Goal: Task Accomplishment & Management: Use online tool/utility

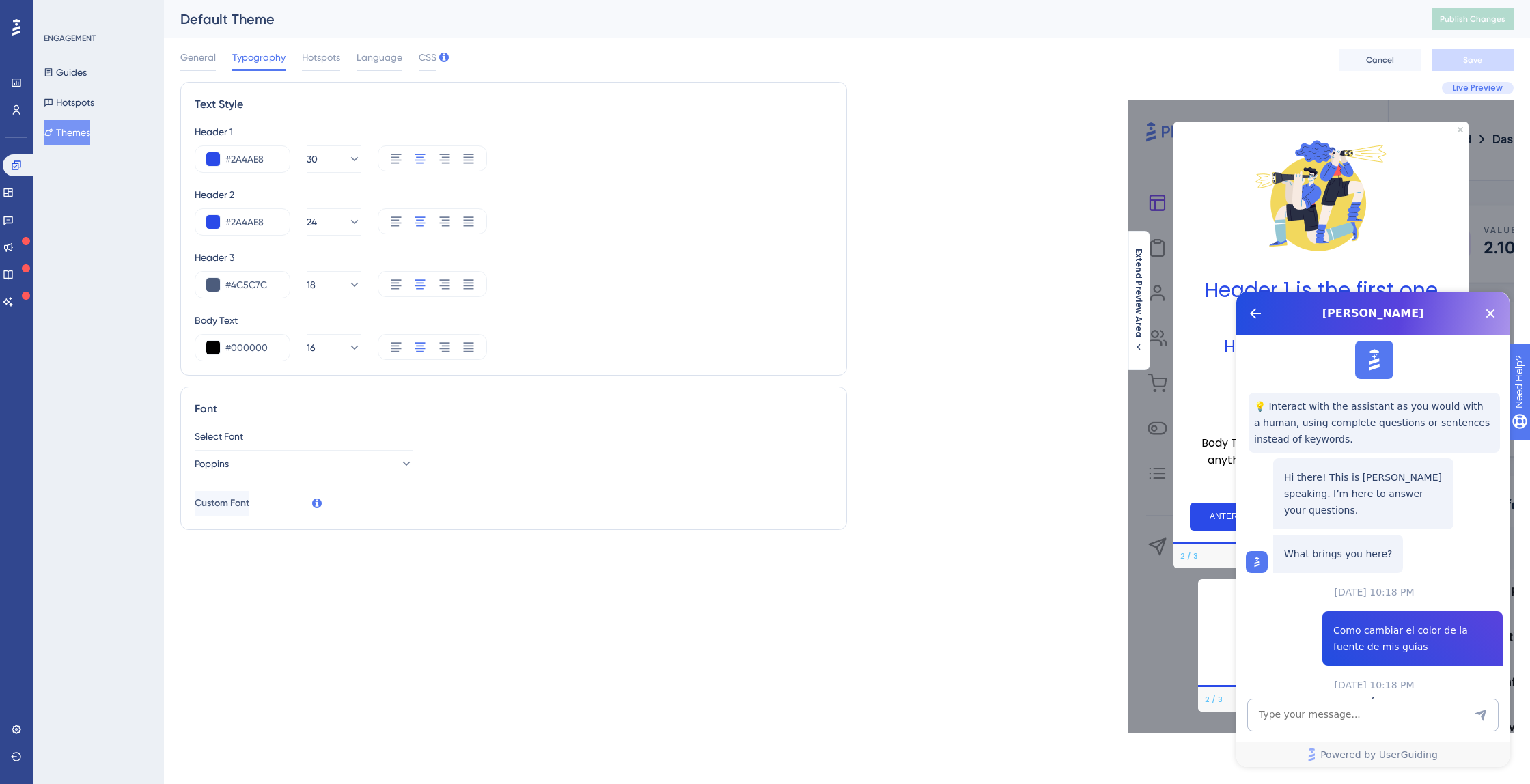
scroll to position [494, 0]
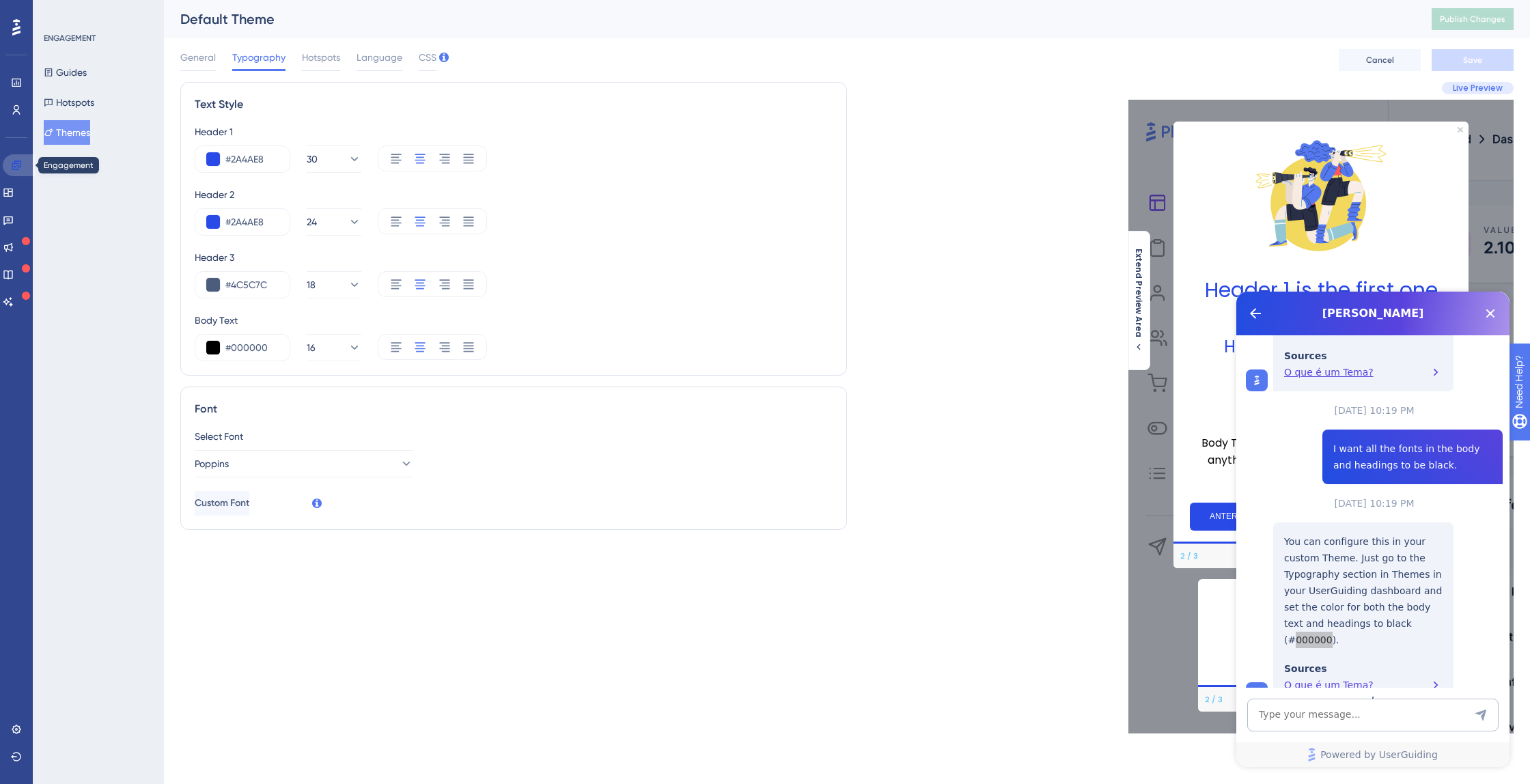
click at [8, 163] on link at bounding box center [19, 165] width 33 height 22
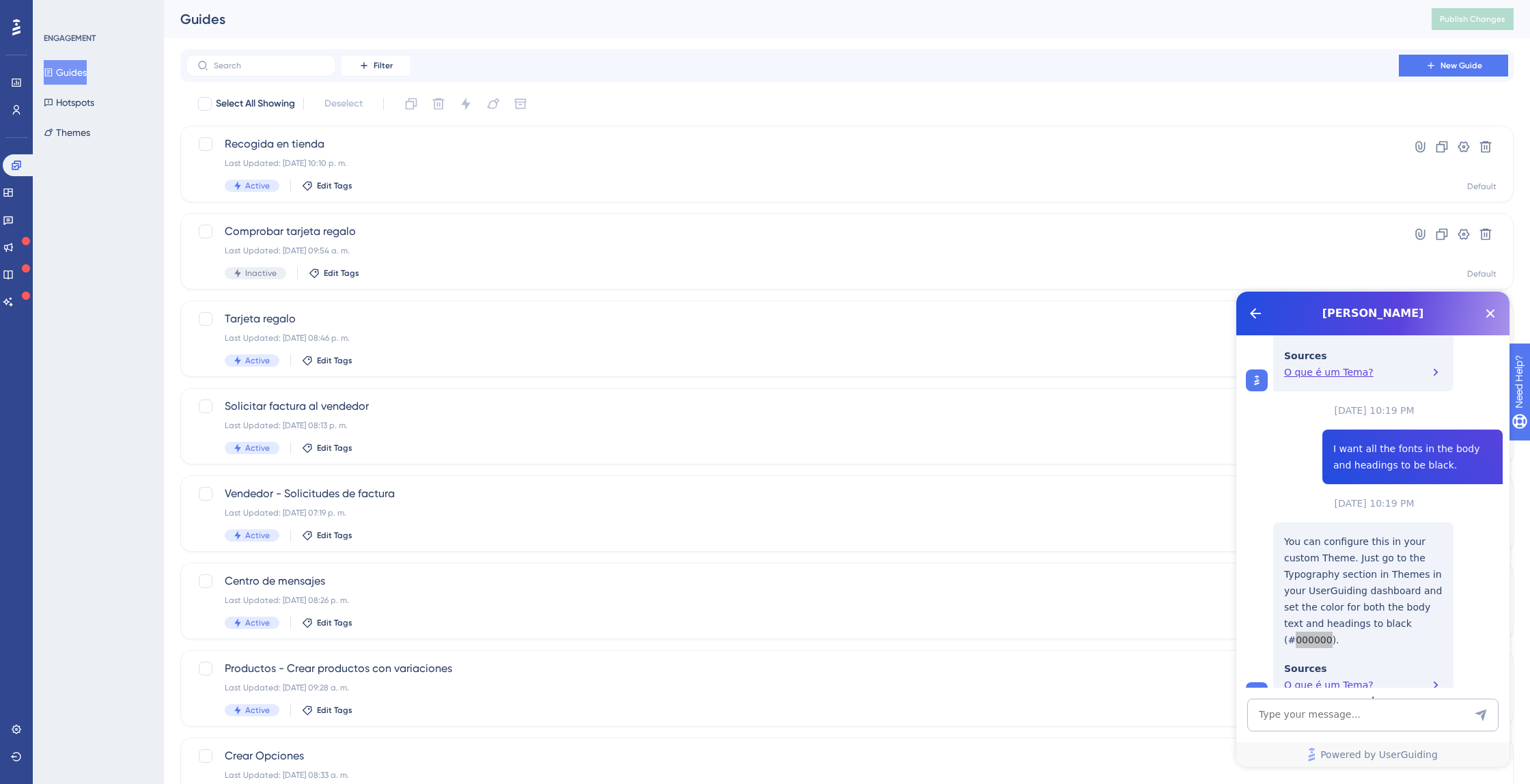
click at [67, 80] on button "Guides" at bounding box center [65, 72] width 43 height 25
click at [74, 75] on button "Guides" at bounding box center [65, 72] width 43 height 25
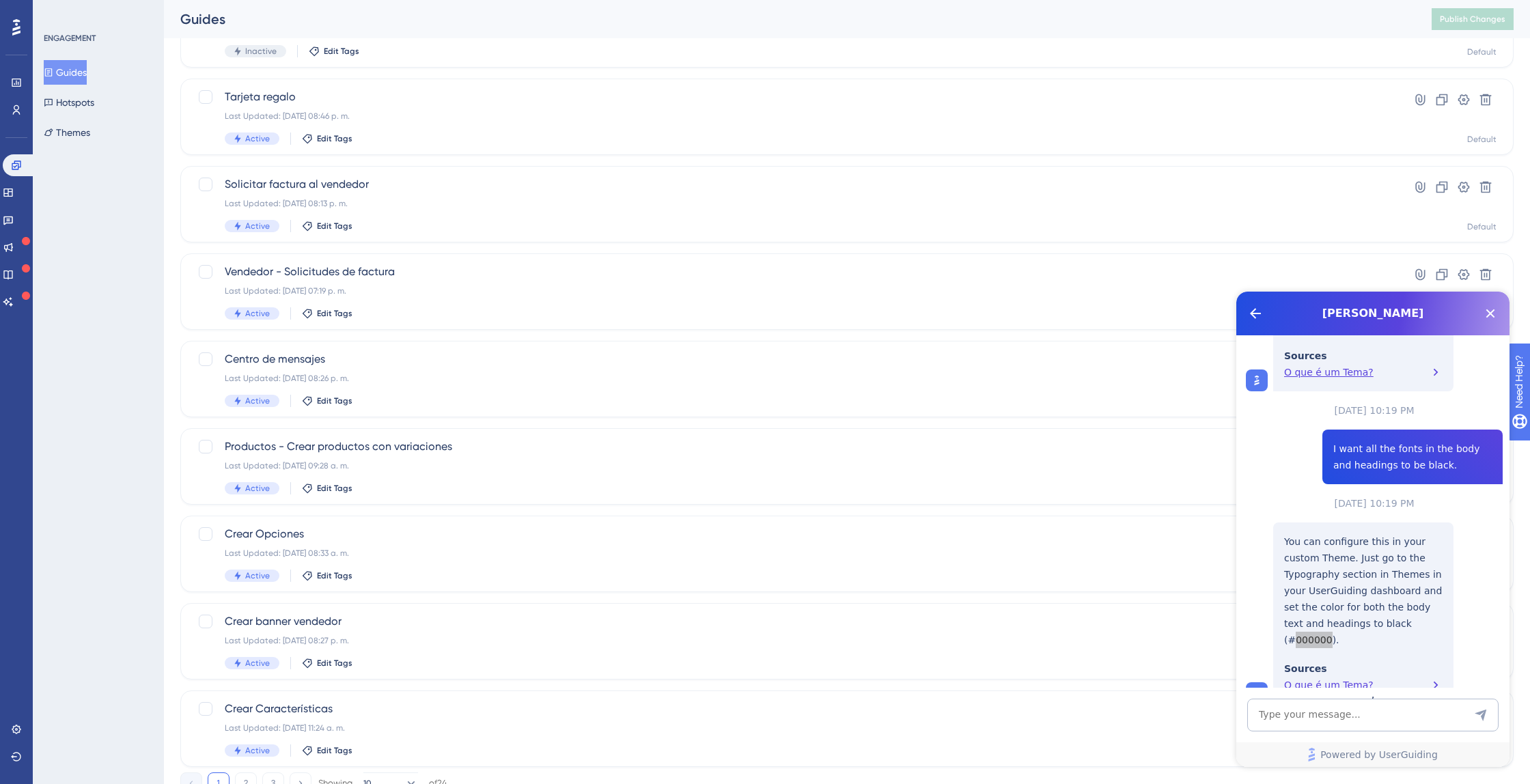
scroll to position [276, 0]
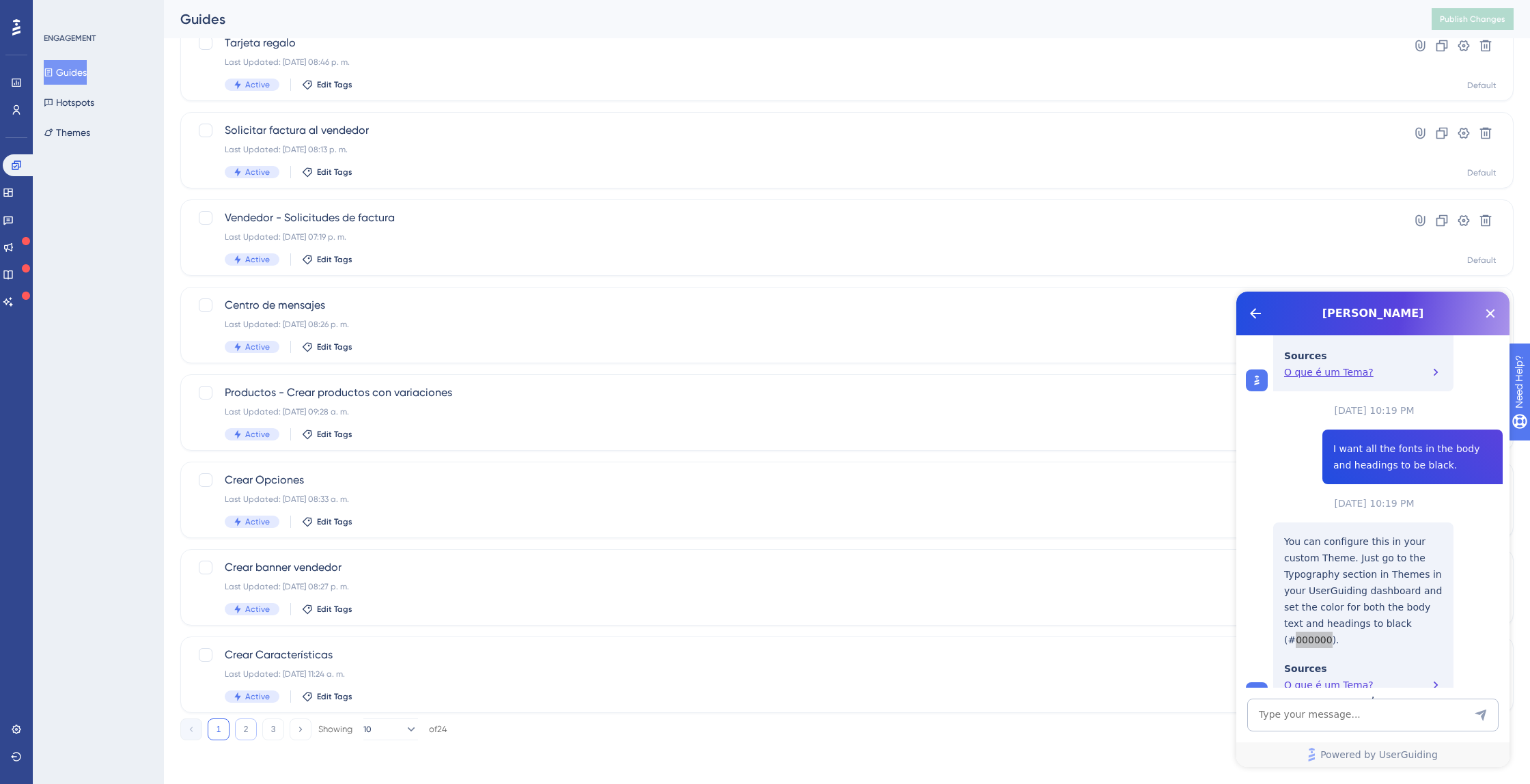
click at [254, 720] on button "2" at bounding box center [246, 729] width 22 height 22
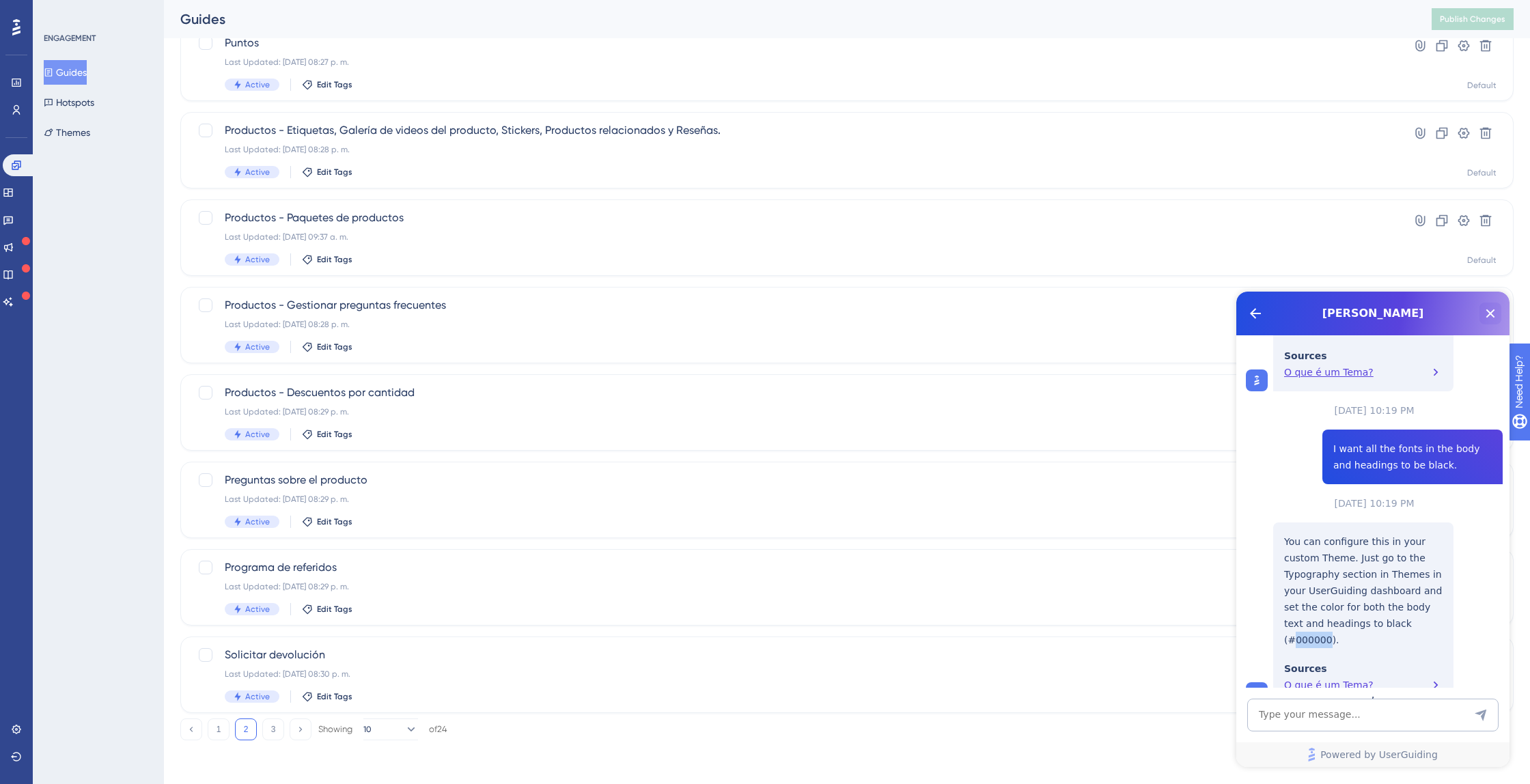
click at [1485, 309] on icon "Close Button" at bounding box center [1490, 313] width 16 height 16
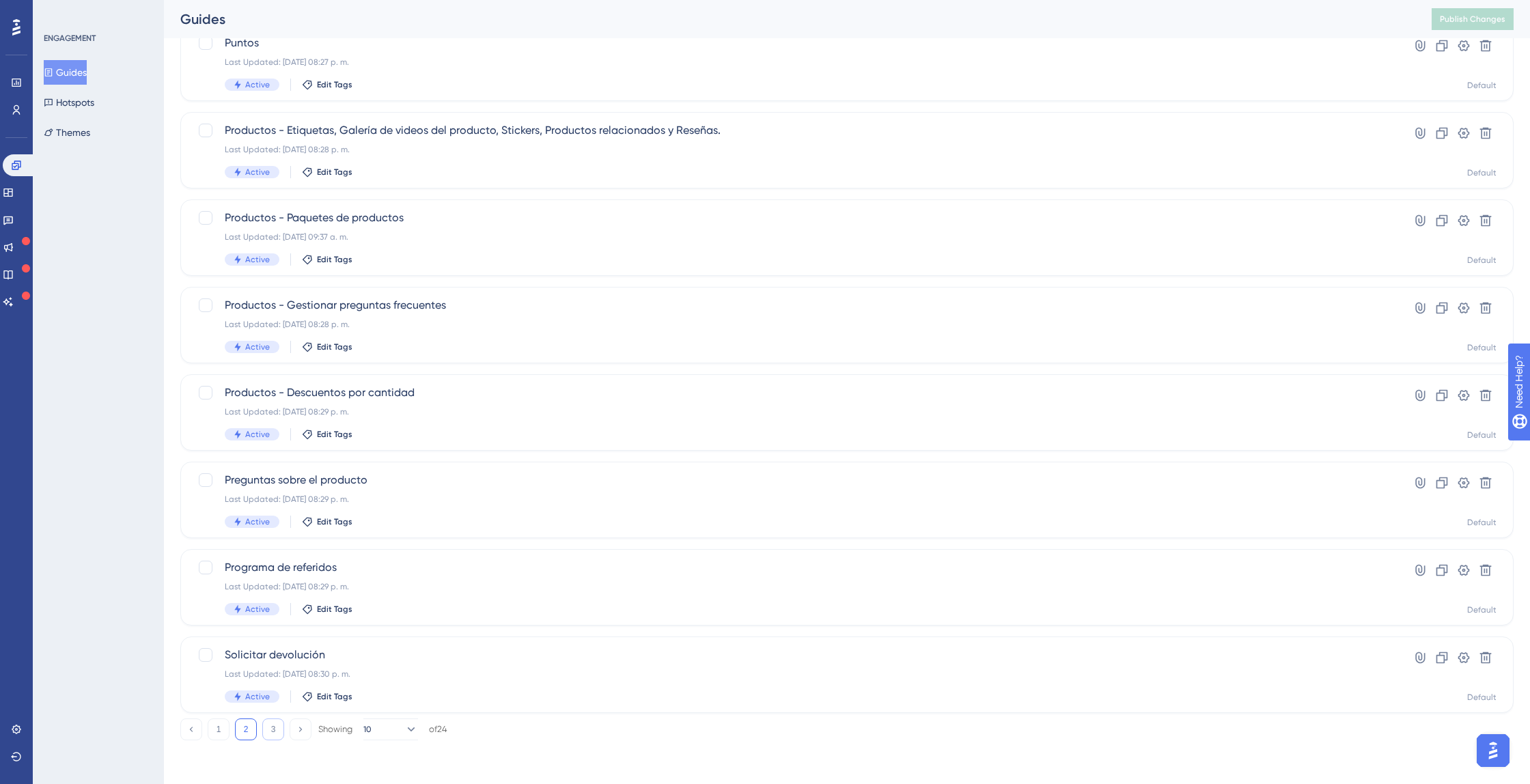
click at [273, 731] on button "3" at bounding box center [273, 729] width 22 height 22
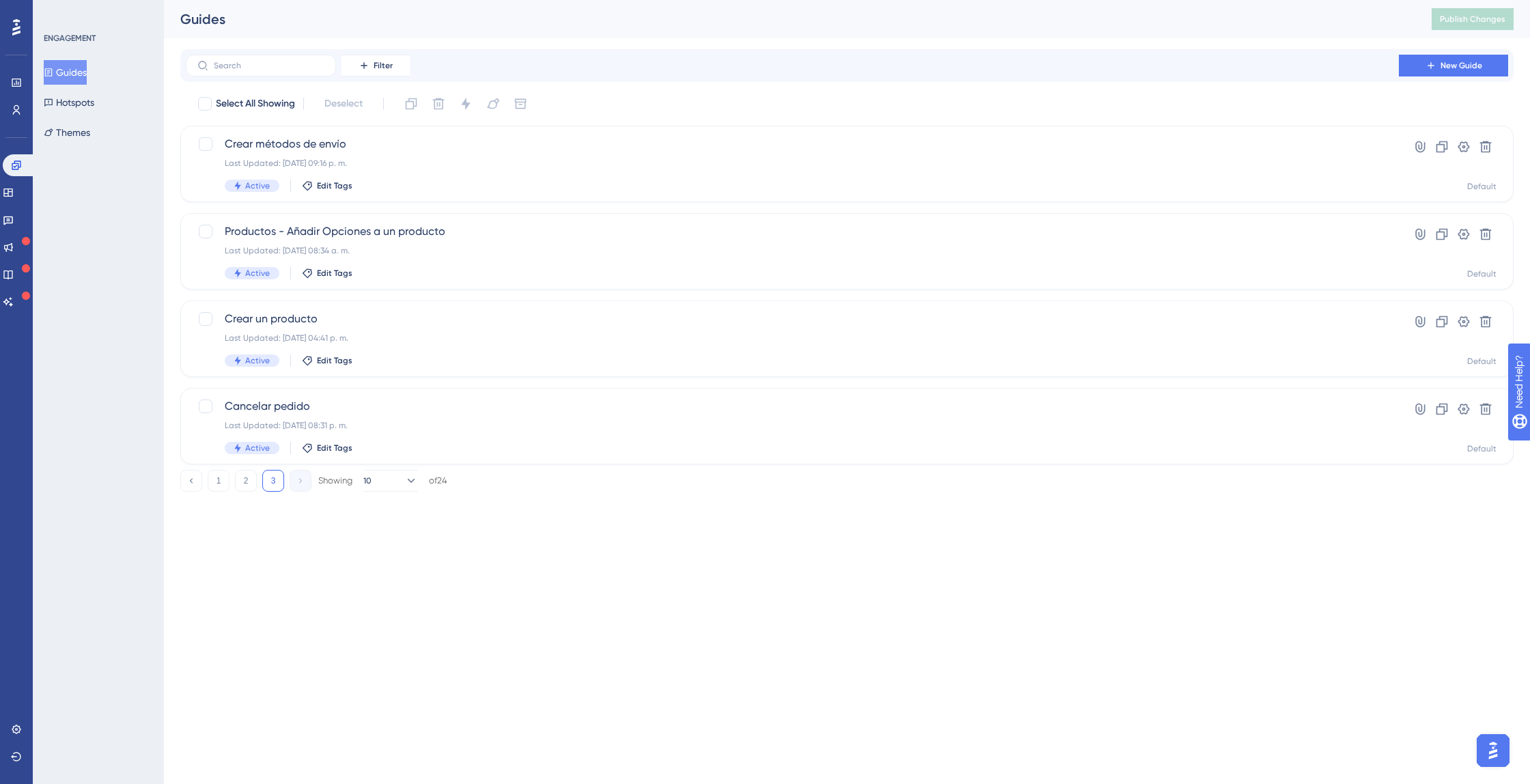
scroll to position [0, 0]
click at [281, 325] on span "Crear un producto" at bounding box center [792, 319] width 1135 height 16
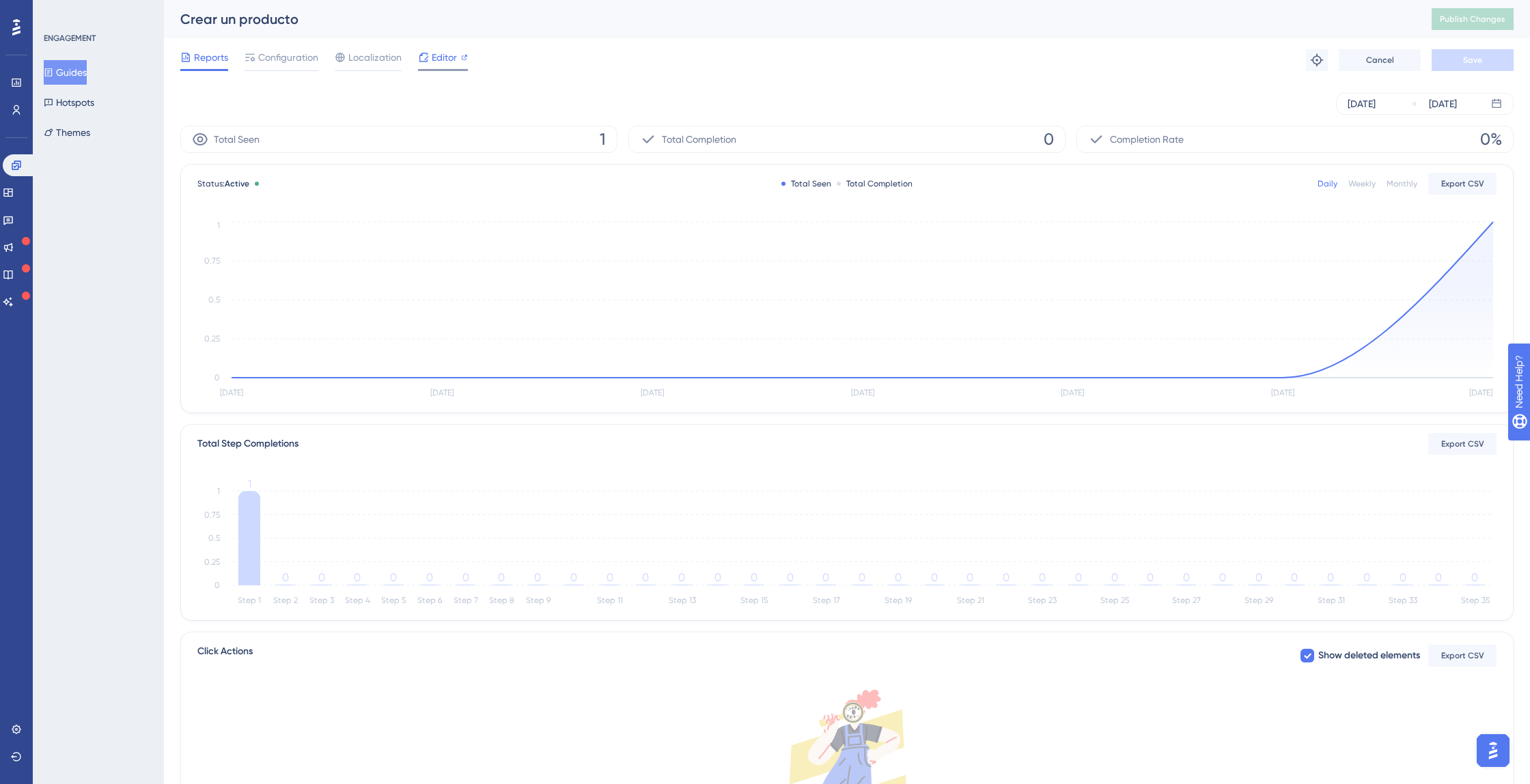
click at [433, 57] on span "Editor" at bounding box center [444, 57] width 25 height 16
